Goal: Task Accomplishment & Management: Manage account settings

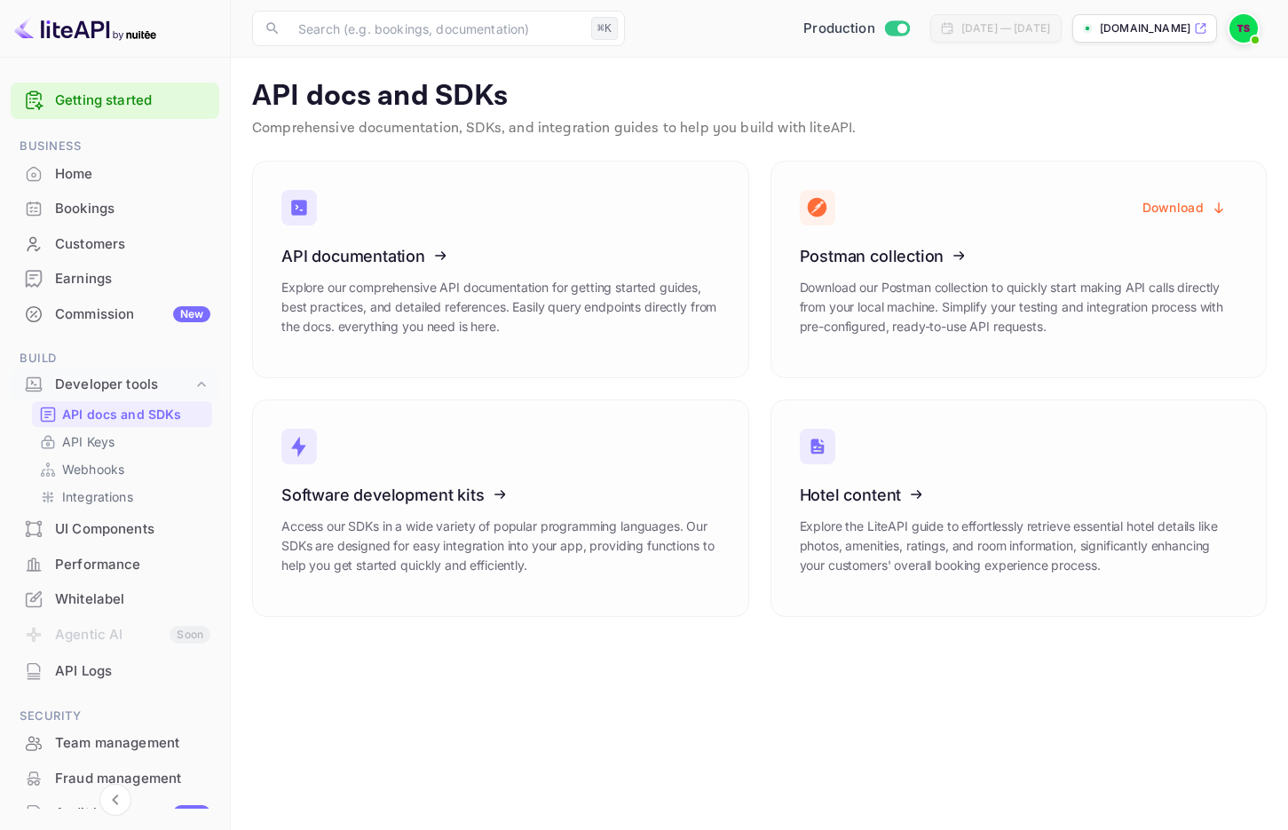
click at [90, 165] on div "Home" at bounding box center [132, 174] width 155 height 20
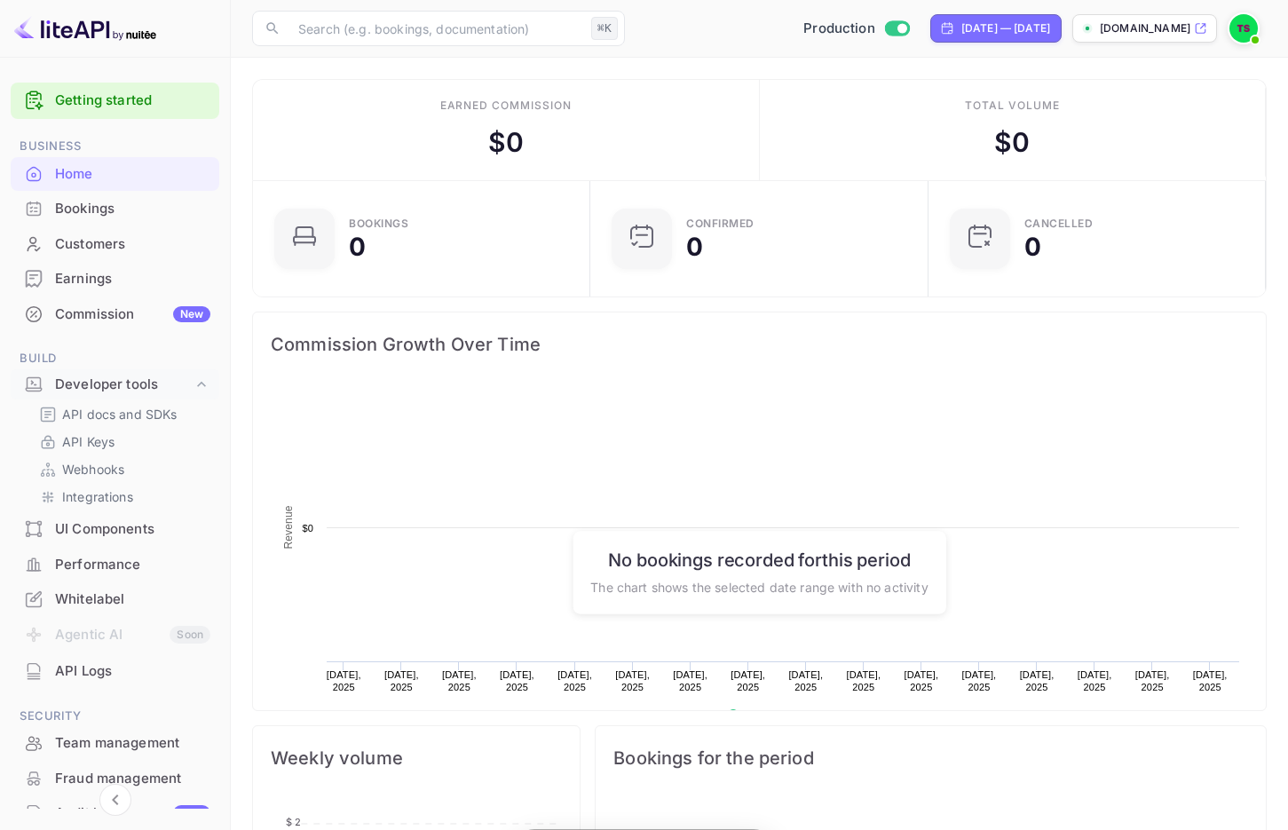
scroll to position [288, 327]
click at [83, 586] on div "Whitelabel" at bounding box center [115, 599] width 209 height 35
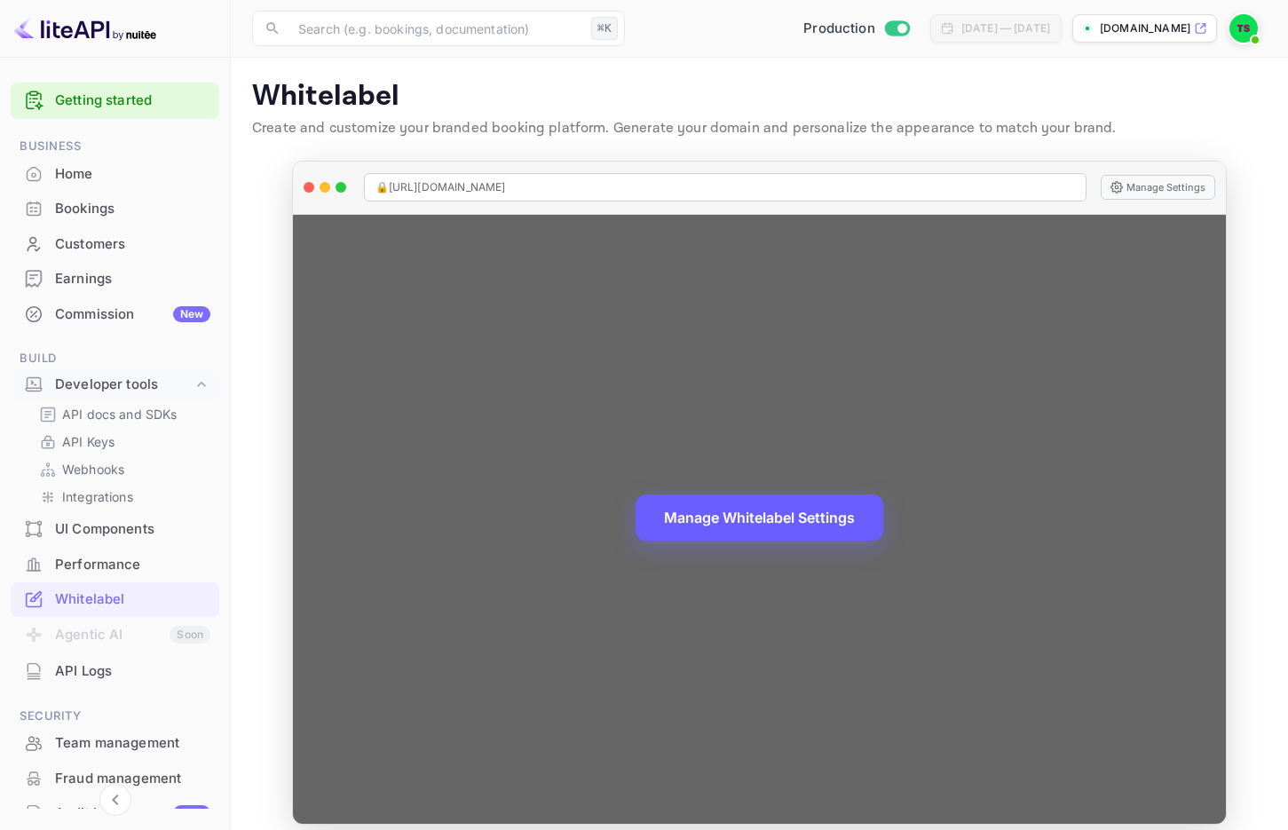
click at [678, 512] on button "Manage Whitelabel Settings" at bounding box center [759, 517] width 248 height 46
click at [687, 511] on button "Manage Whitelabel Settings" at bounding box center [759, 517] width 248 height 46
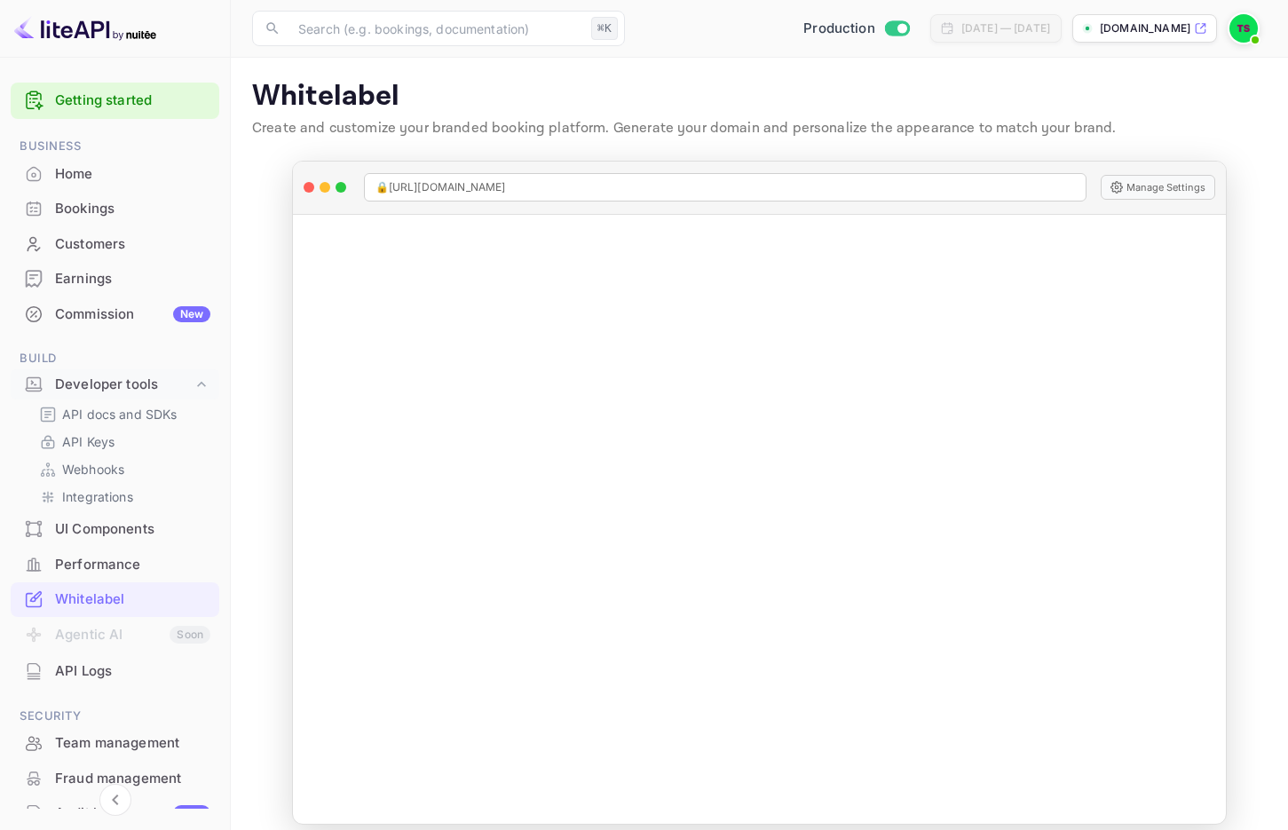
click at [79, 593] on div "Whitelabel" at bounding box center [132, 599] width 155 height 20
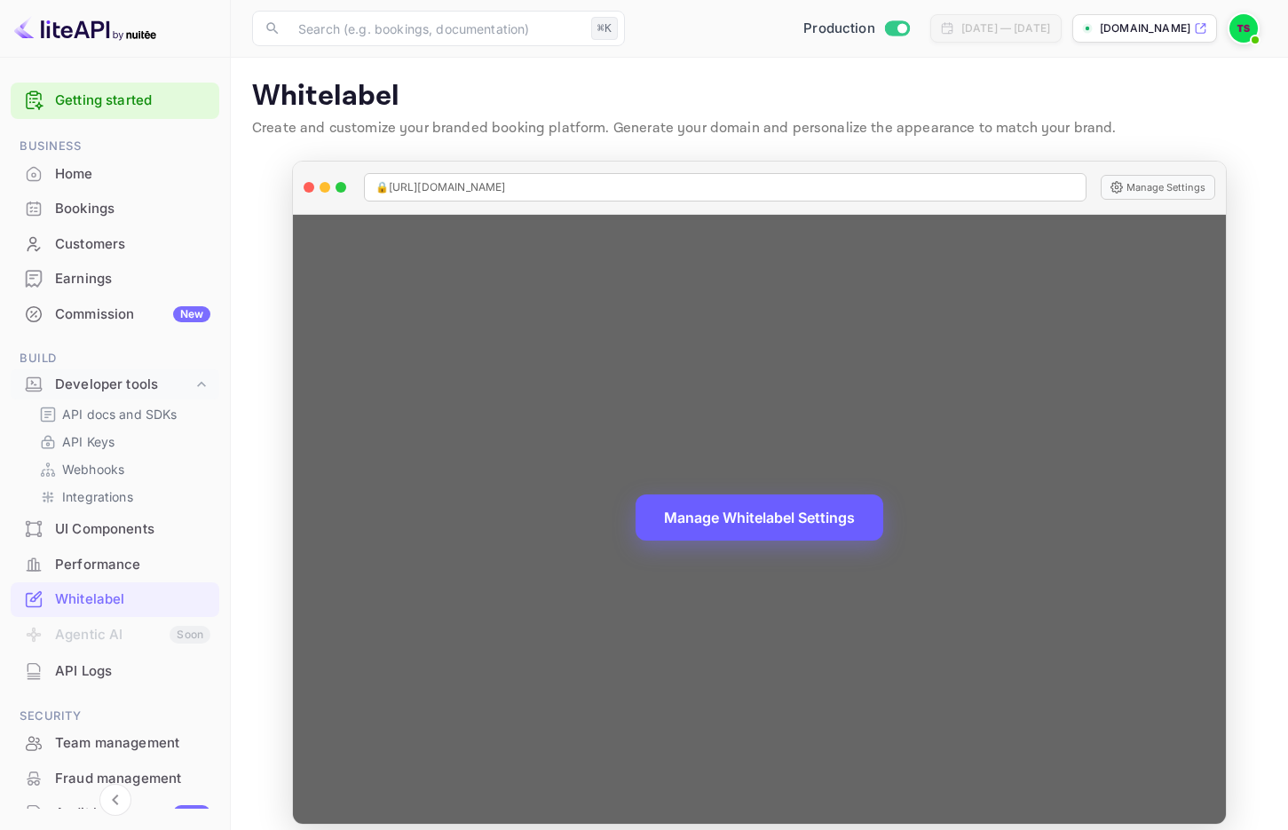
click at [689, 504] on button "Manage Whitelabel Settings" at bounding box center [759, 517] width 248 height 46
